Goal: Understand process/instructions: Learn about a topic

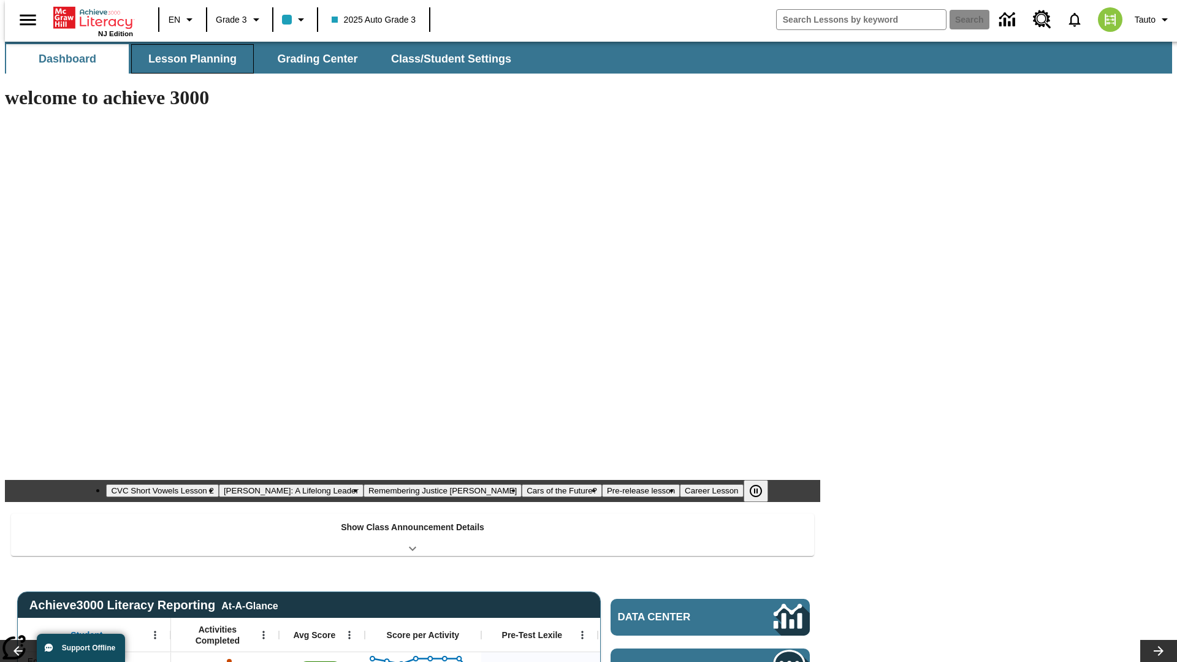
click at [188, 59] on span "Lesson Planning" at bounding box center [192, 59] width 88 height 14
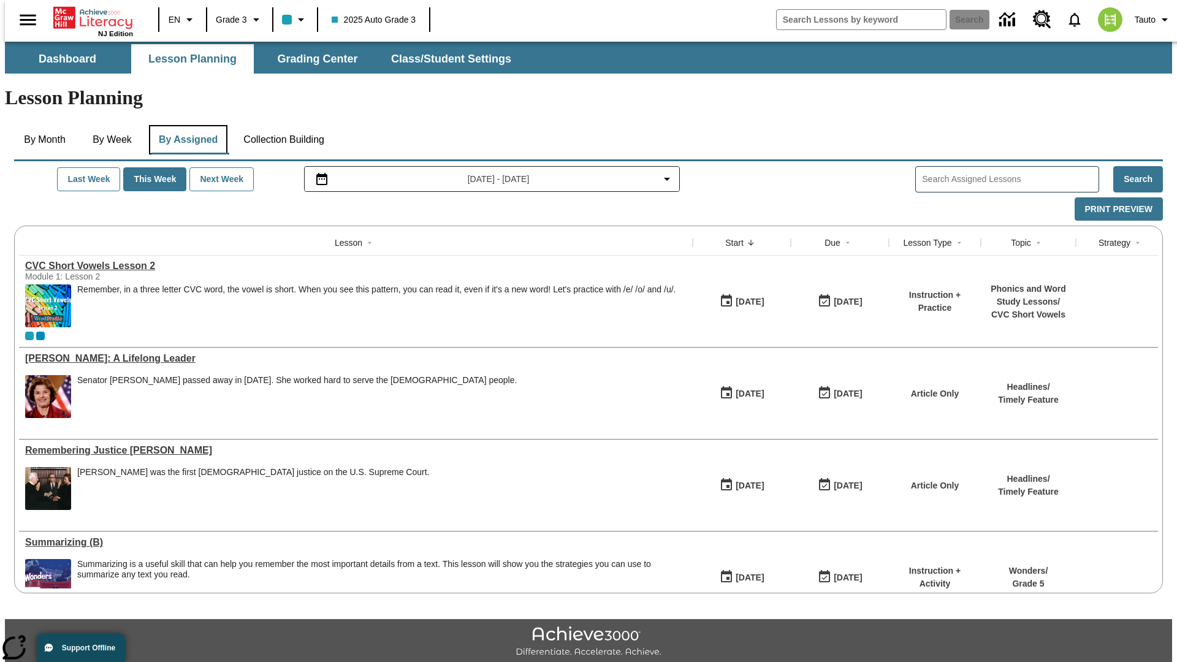
click at [185, 125] on button "By Assigned" at bounding box center [188, 139] width 78 height 29
click at [1124, 197] on button "Print Preview" at bounding box center [1118, 209] width 88 height 24
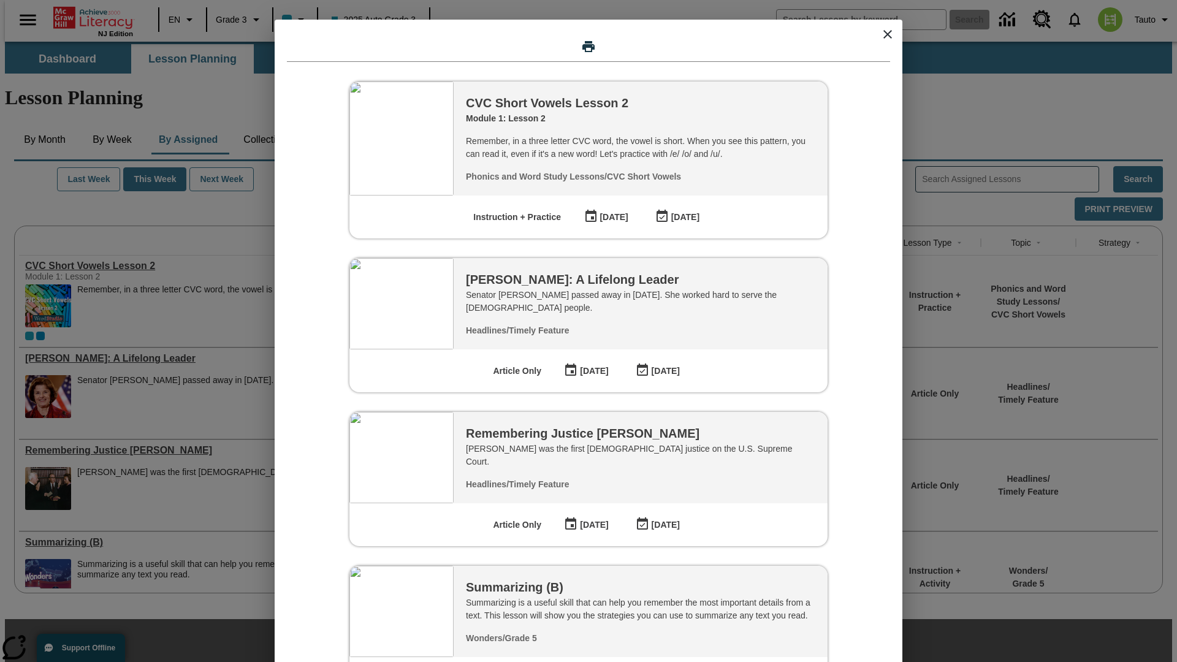
click at [887, 34] on icon "close modal" at bounding box center [887, 34] width 9 height 9
